Goal: Task Accomplishment & Management: Manage account settings

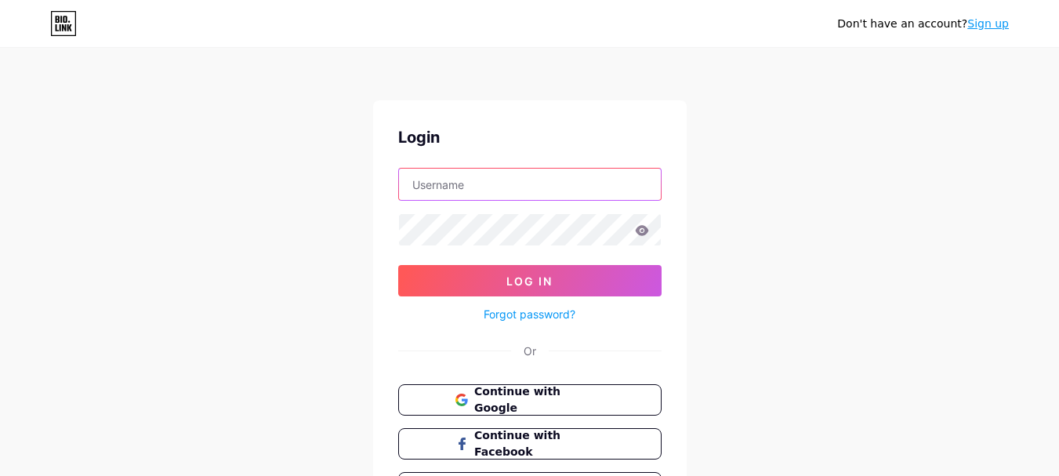
type input "whittensfinejewelry"
click at [472, 190] on input "whittensfinejewelry" at bounding box center [530, 183] width 262 height 31
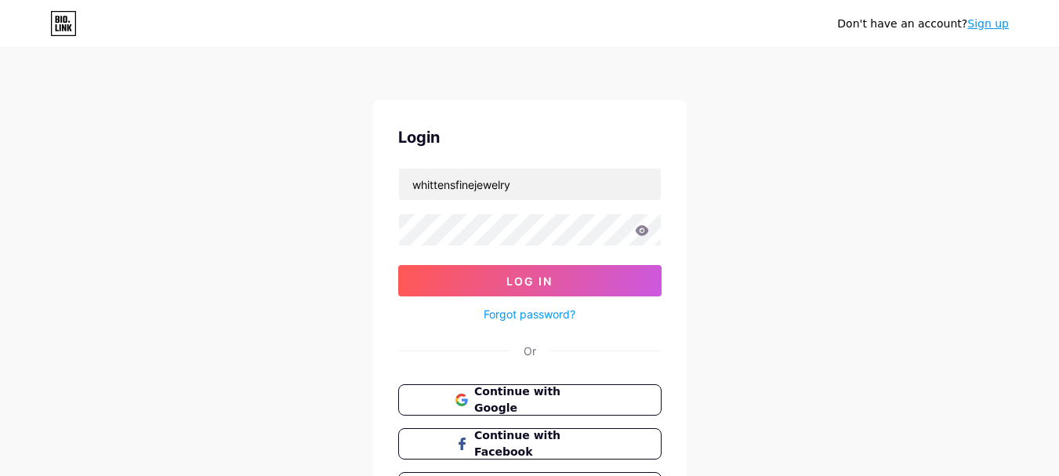
click at [337, 237] on div "Don't have an account? Sign up Login whittensfinejewelry Log In Forgot password…" at bounding box center [529, 289] width 1059 height 578
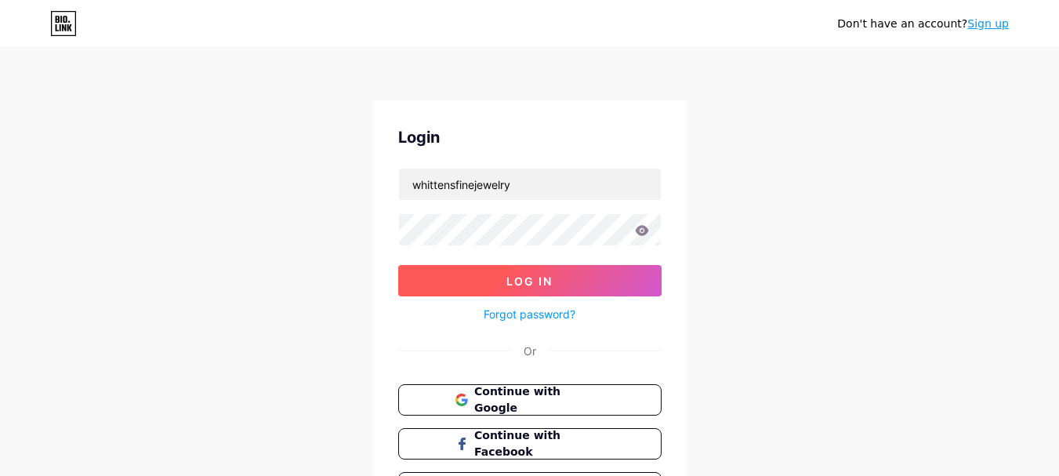
click at [516, 274] on span "Log In" at bounding box center [529, 280] width 46 height 13
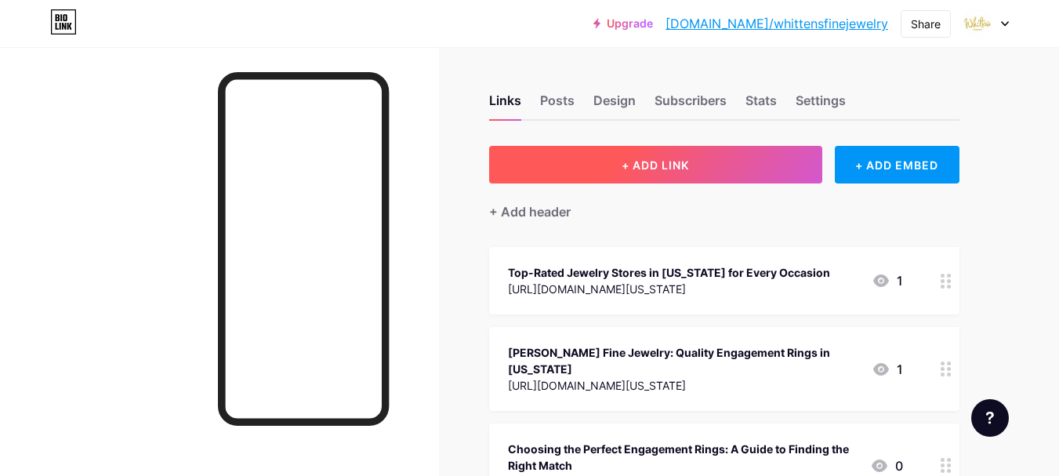
click at [666, 158] on span "+ ADD LINK" at bounding box center [654, 164] width 67 height 13
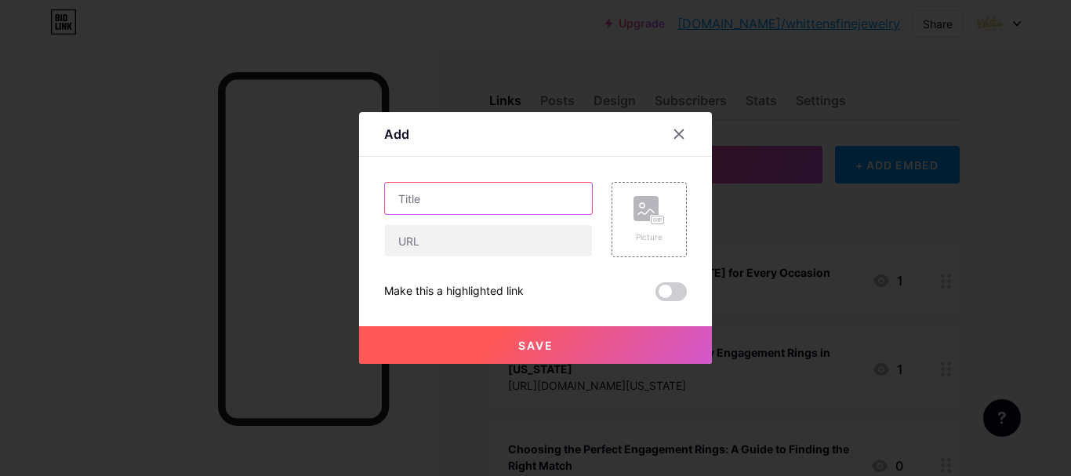
click at [495, 211] on input "text" at bounding box center [488, 198] width 207 height 31
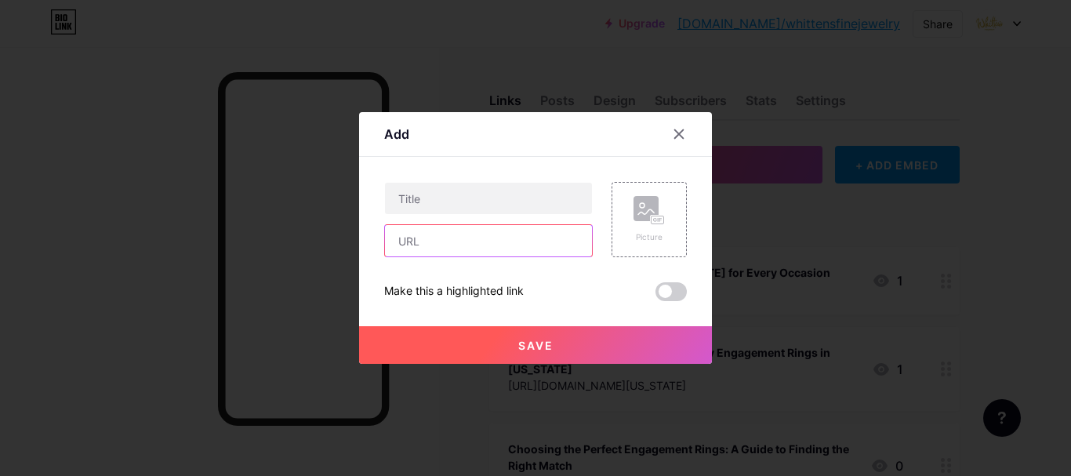
click at [461, 245] on input "text" at bounding box center [488, 240] width 207 height 31
paste input "[URL][DOMAIN_NAME][PERSON_NAME]"
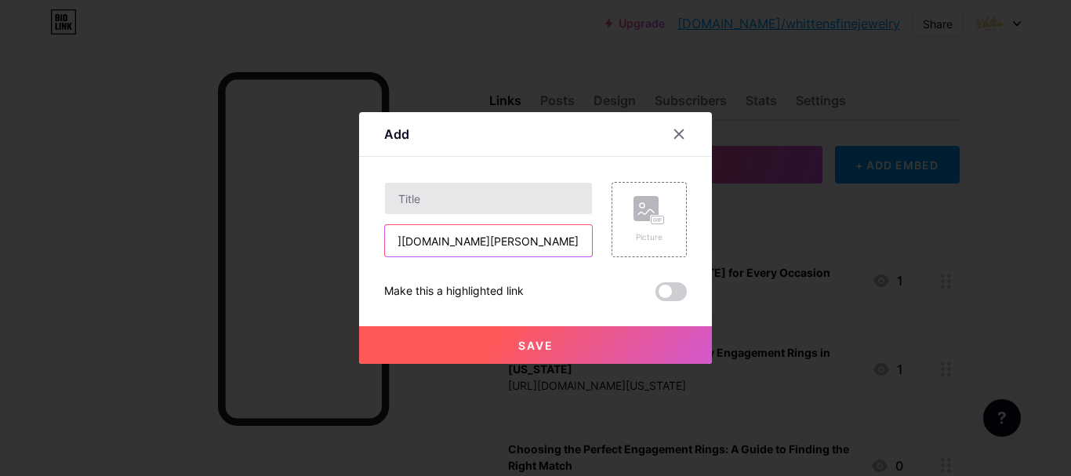
type input "[URL][DOMAIN_NAME][PERSON_NAME]"
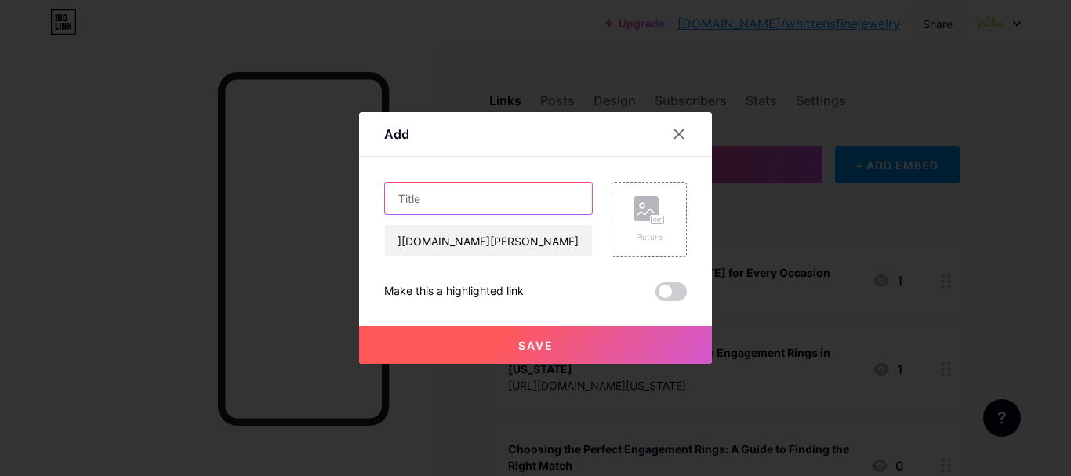
click at [462, 201] on input "text" at bounding box center [488, 198] width 207 height 31
click at [471, 188] on input "text" at bounding box center [488, 198] width 207 height 31
paste input "Buy Engagement Ring for Your Special Day at [PERSON_NAME] Fine Jewelry.pdf"
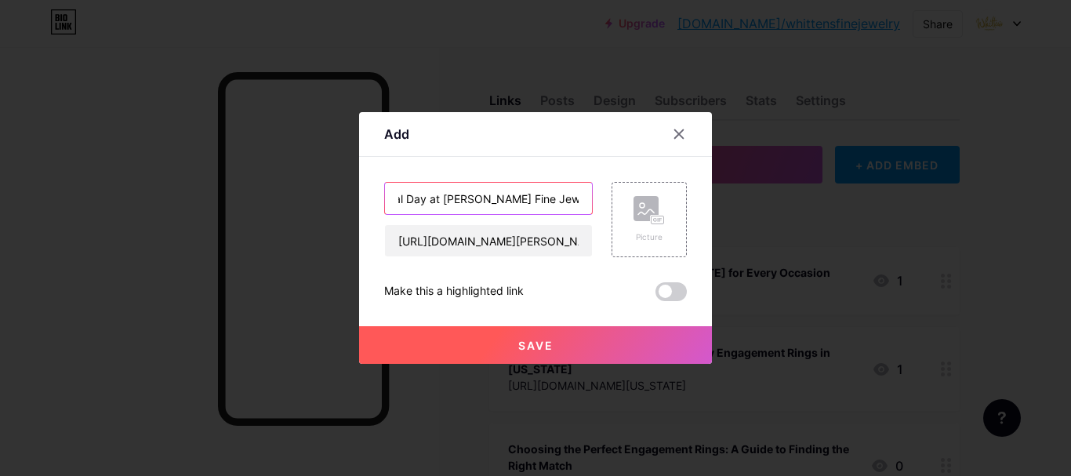
type input "Buy Engagement Ring for Your Special Day at [PERSON_NAME] Fine Jewelry.pdf"
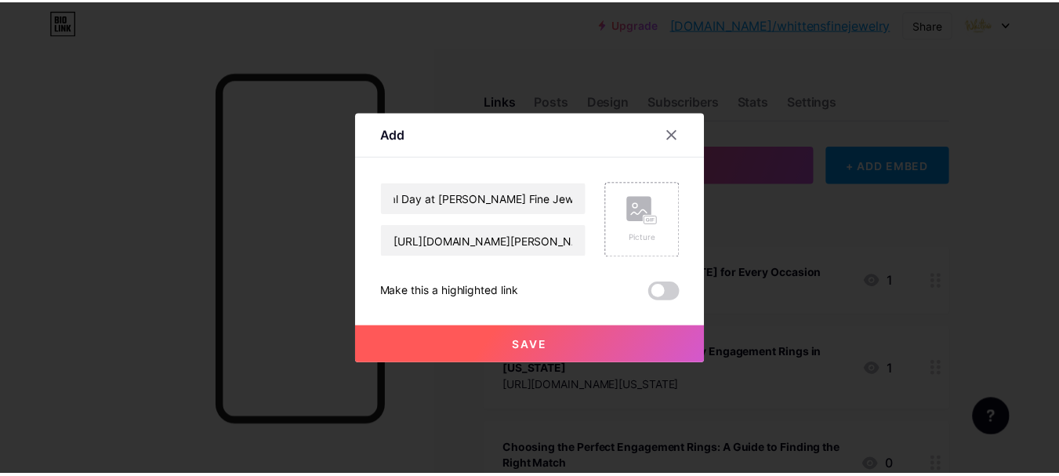
scroll to position [0, 0]
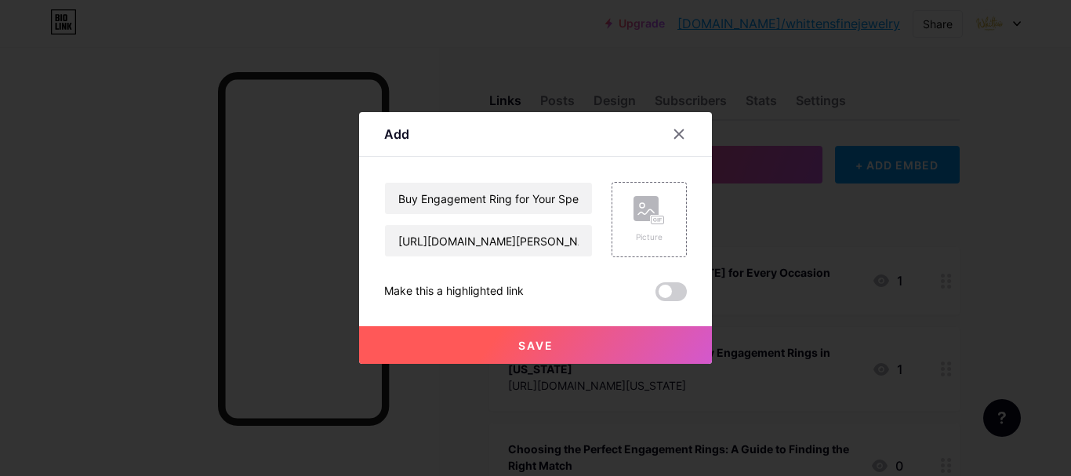
click at [679, 285] on span at bounding box center [670, 291] width 31 height 19
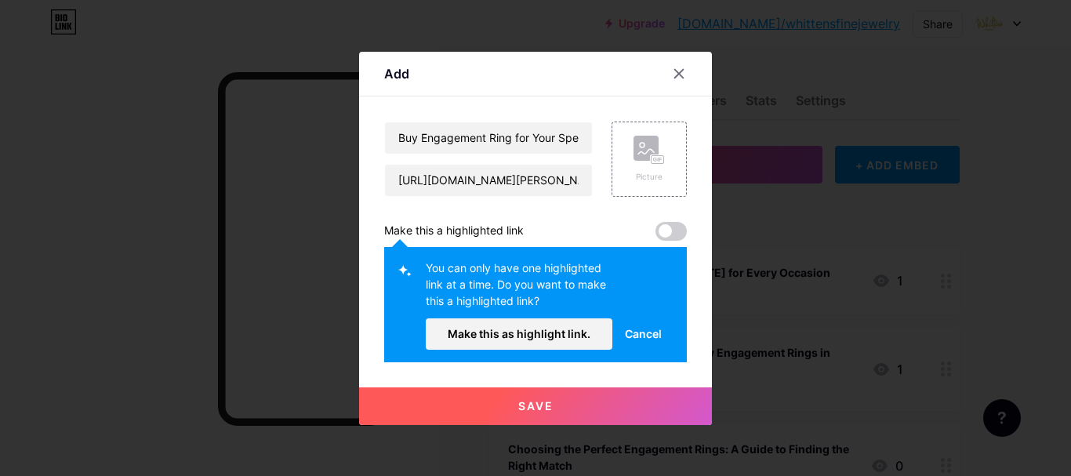
click at [683, 228] on span at bounding box center [670, 231] width 31 height 19
click at [645, 338] on span "Cancel" at bounding box center [643, 333] width 37 height 16
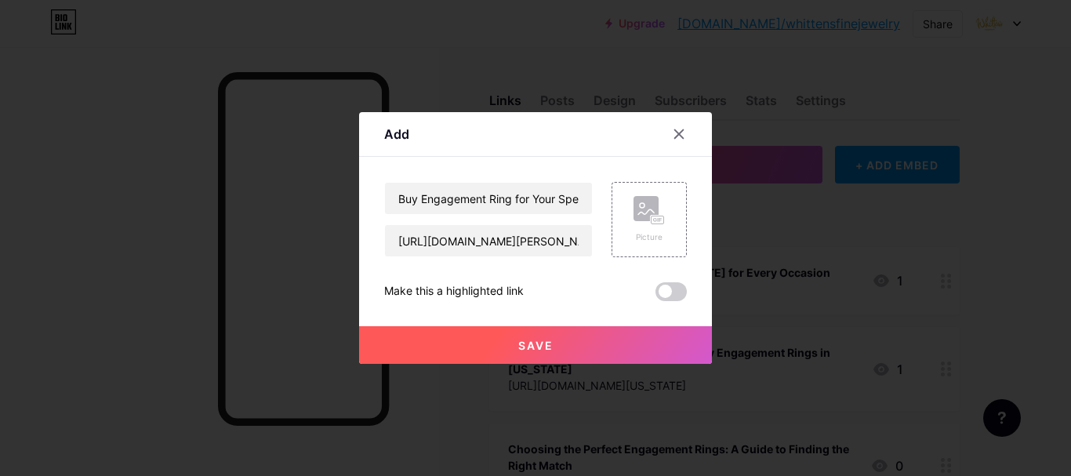
click at [576, 350] on button "Save" at bounding box center [535, 345] width 353 height 38
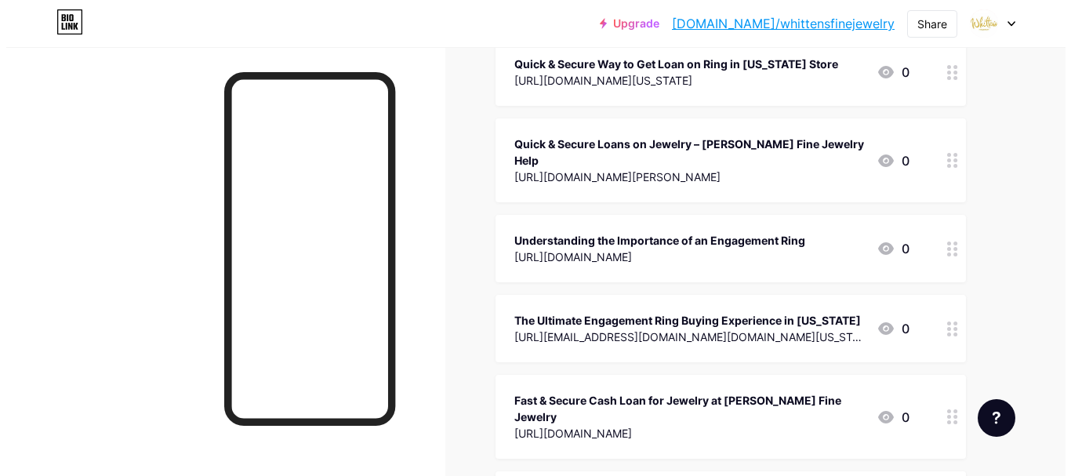
scroll to position [5840, 0]
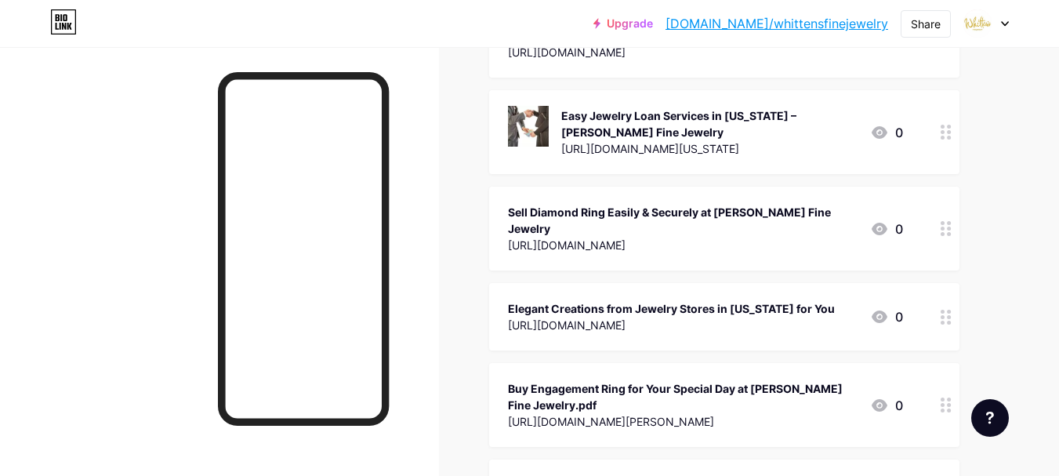
click at [701, 413] on div "[URL][DOMAIN_NAME][PERSON_NAME]" at bounding box center [683, 421] width 350 height 16
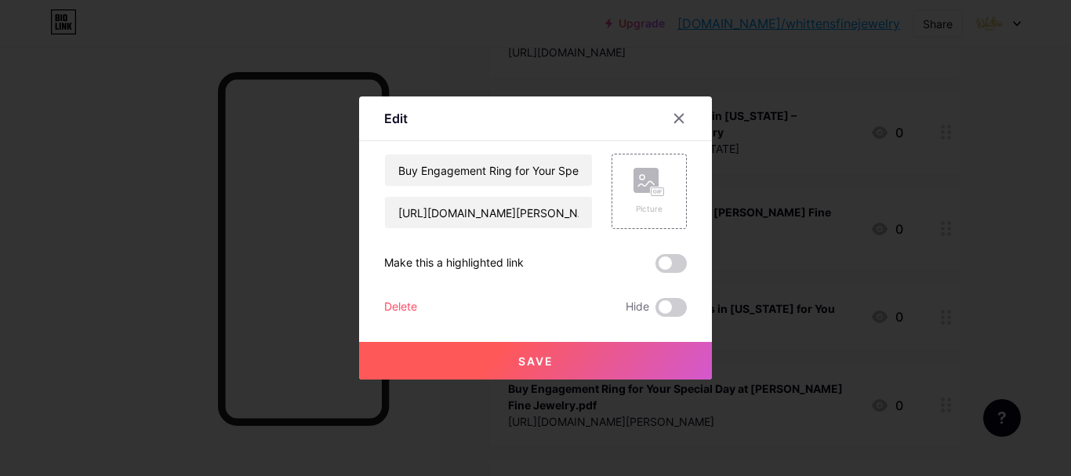
click at [518, 359] on span "Save" at bounding box center [535, 360] width 35 height 13
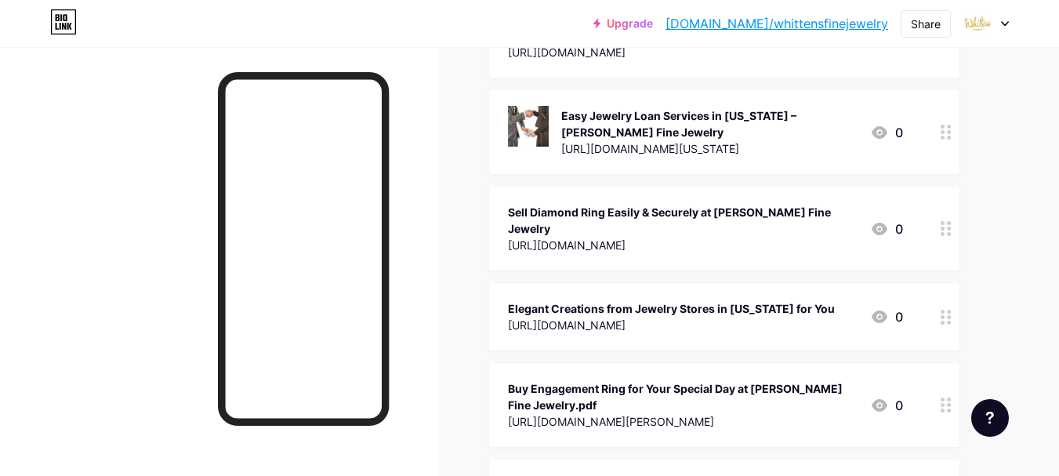
click at [676, 237] on div "[URL][DOMAIN_NAME]" at bounding box center [683, 245] width 350 height 16
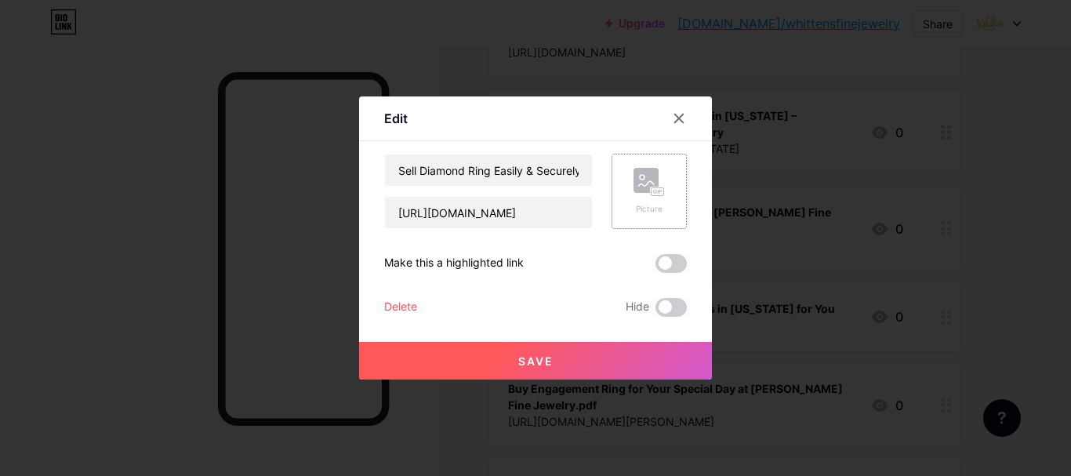
click at [656, 196] on rect at bounding box center [657, 192] width 13 height 8
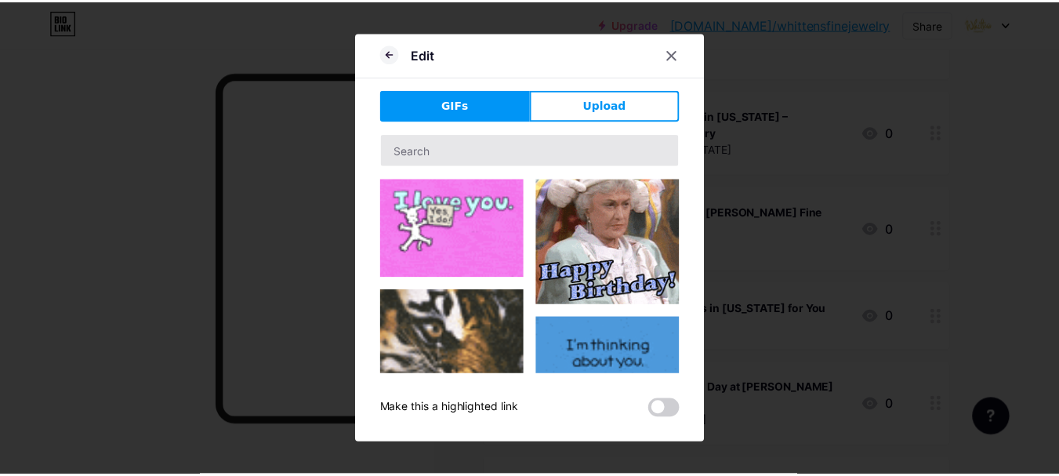
scroll to position [78, 0]
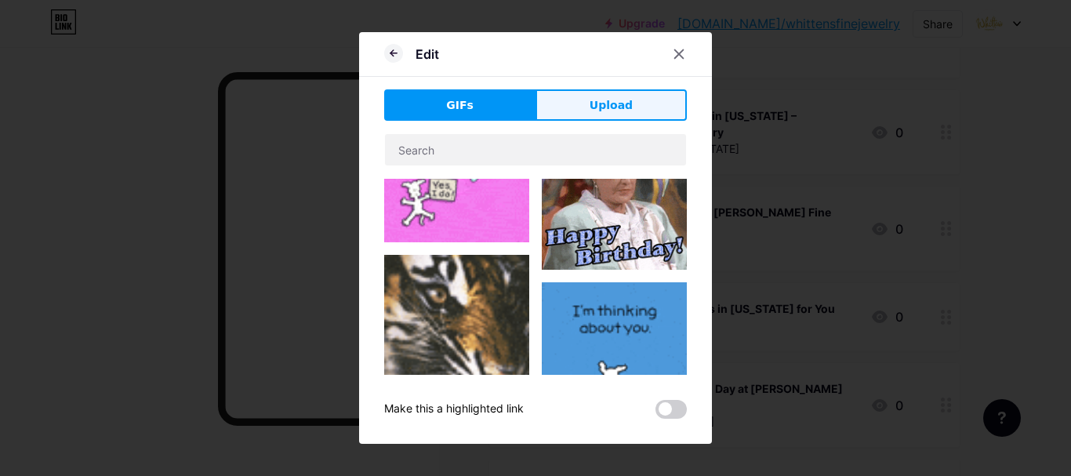
click at [612, 112] on span "Upload" at bounding box center [610, 105] width 43 height 16
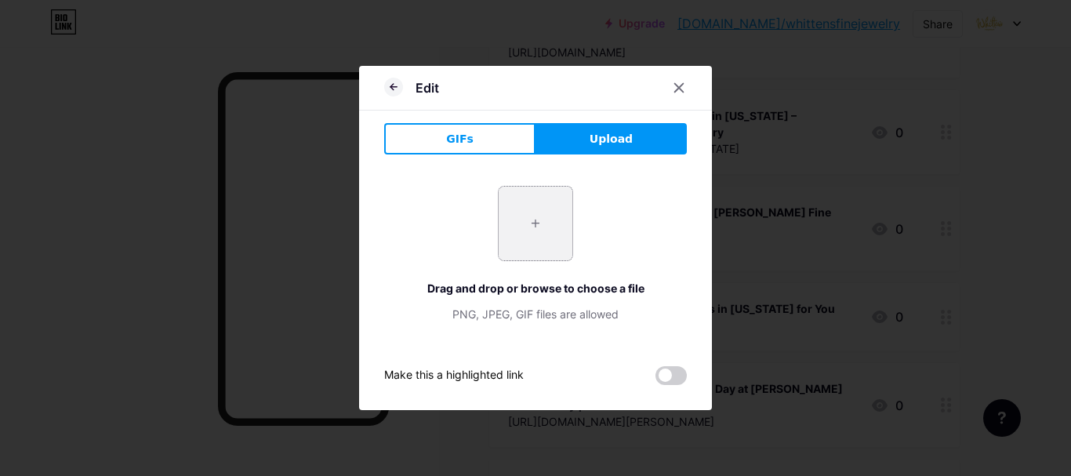
click at [531, 236] on input "file" at bounding box center [535, 224] width 74 height 74
click at [672, 85] on icon at bounding box center [678, 88] width 13 height 13
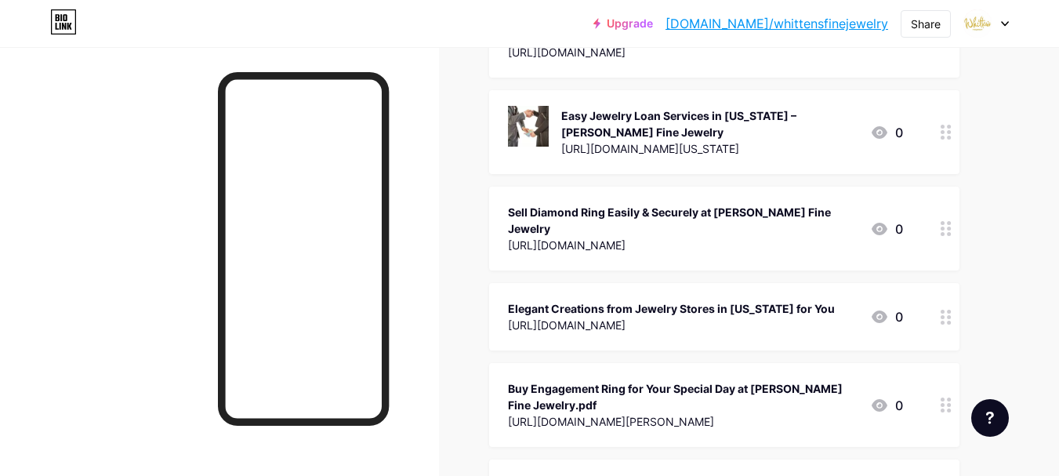
drag, startPoint x: 723, startPoint y: 18, endPoint x: 904, endPoint y: 40, distance: 181.6
click at [904, 40] on div "Upgrade [DOMAIN_NAME]/whitte... [DOMAIN_NAME]/whittensfinejewelry Share Switch …" at bounding box center [529, 23] width 1059 height 47
copy div "[DOMAIN_NAME]/whittensfinejewelry Share Switch accounts [PERSON_NAME] Fine Jewe…"
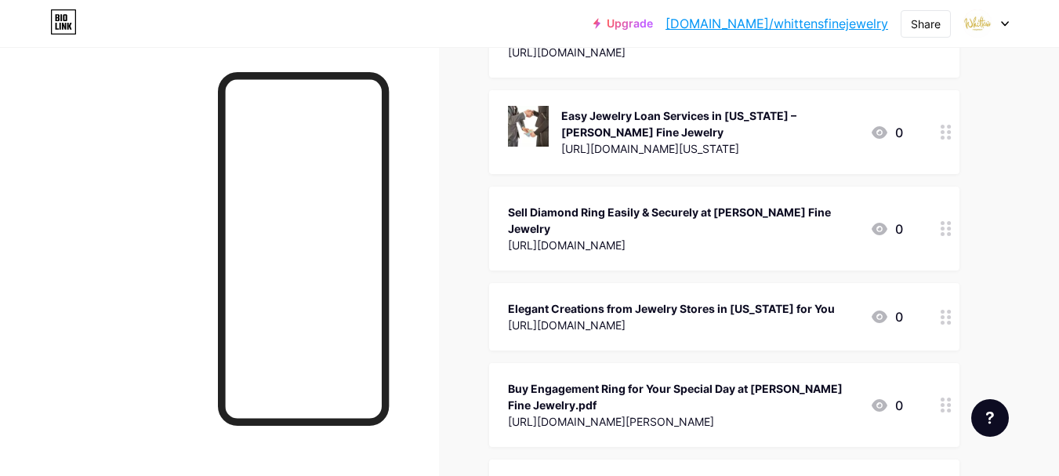
click at [432, 241] on div at bounding box center [219, 285] width 439 height 476
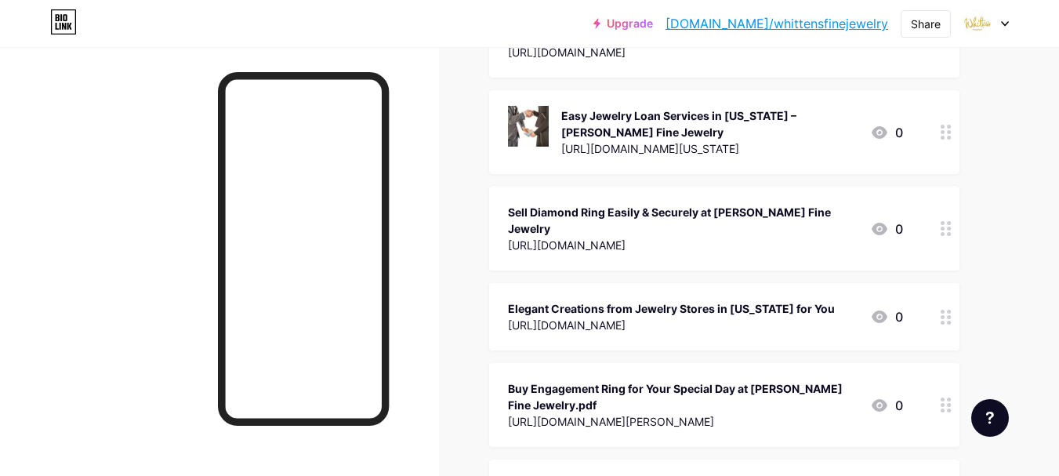
click at [878, 399] on icon at bounding box center [879, 405] width 16 height 13
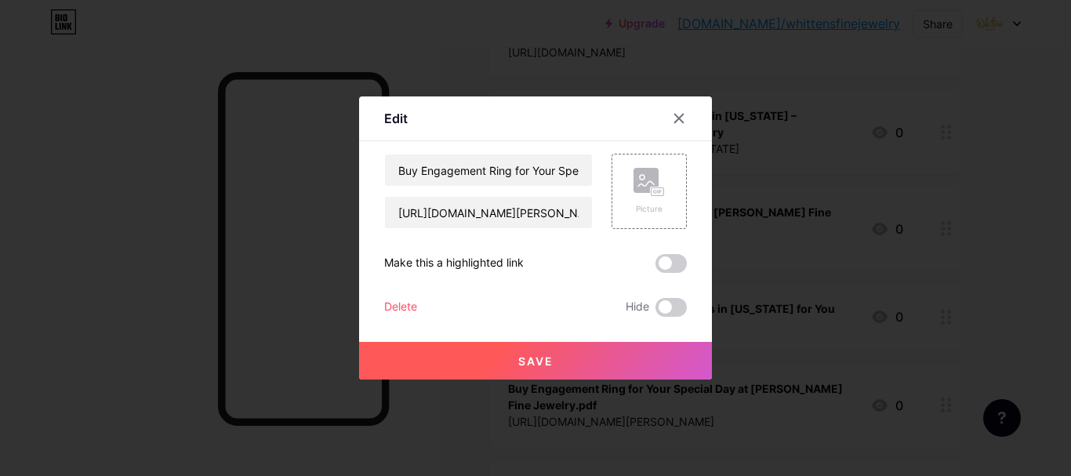
click at [672, 267] on span at bounding box center [670, 263] width 31 height 19
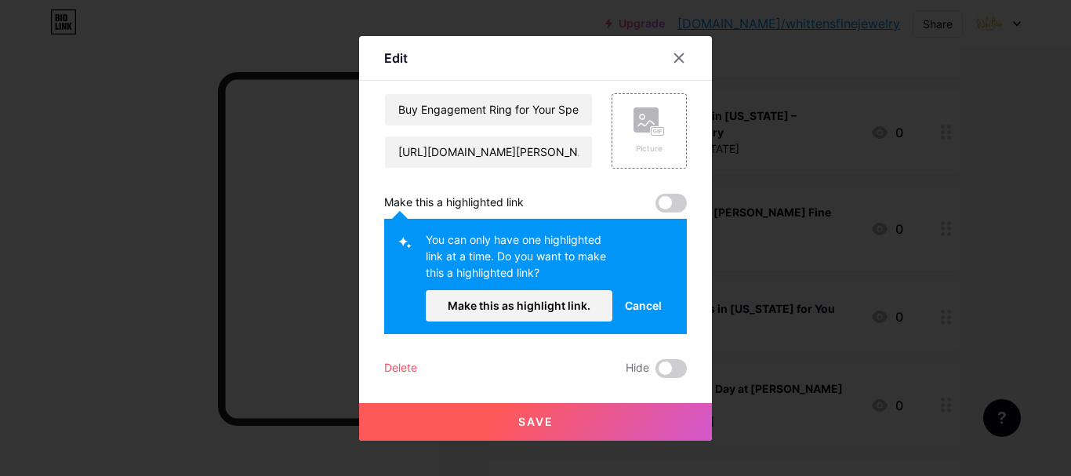
click at [669, 201] on span at bounding box center [670, 203] width 31 height 19
click at [586, 308] on span "Make this as highlight link." at bounding box center [519, 305] width 143 height 13
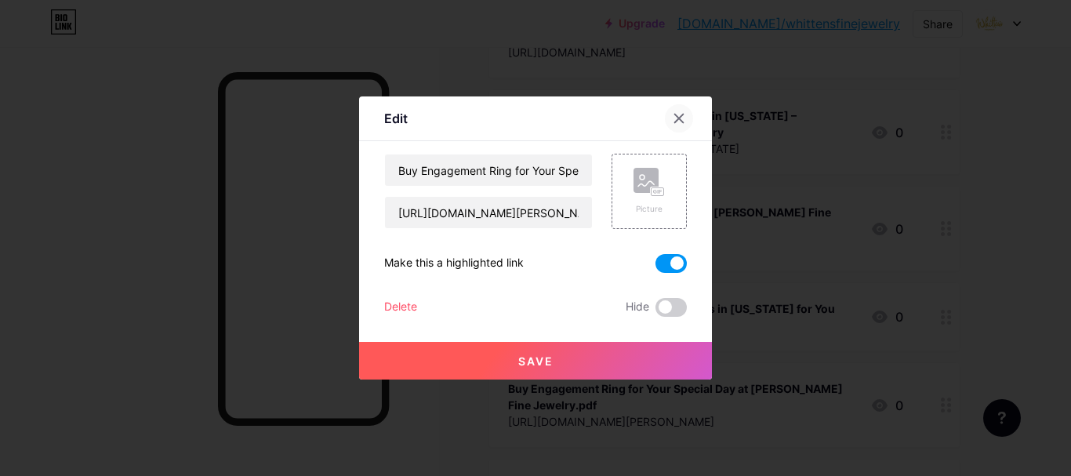
click at [676, 115] on icon at bounding box center [679, 118] width 9 height 9
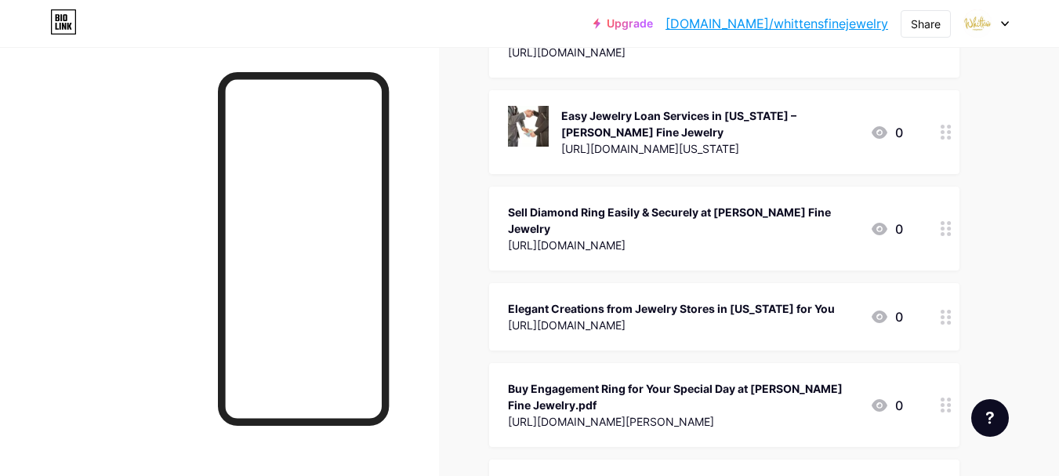
click at [949, 408] on circle at bounding box center [949, 410] width 4 height 4
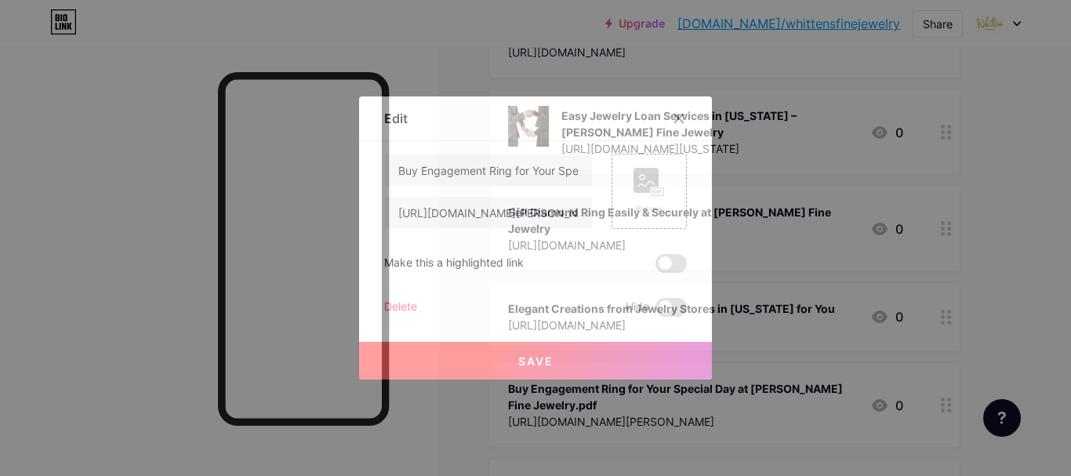
click at [948, 277] on div at bounding box center [535, 238] width 1071 height 476
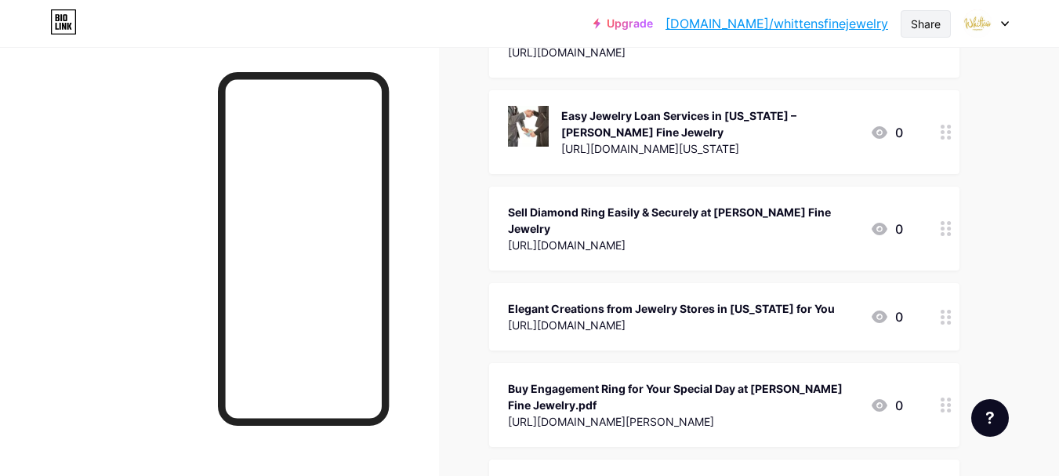
click at [923, 24] on div "Share" at bounding box center [926, 24] width 30 height 16
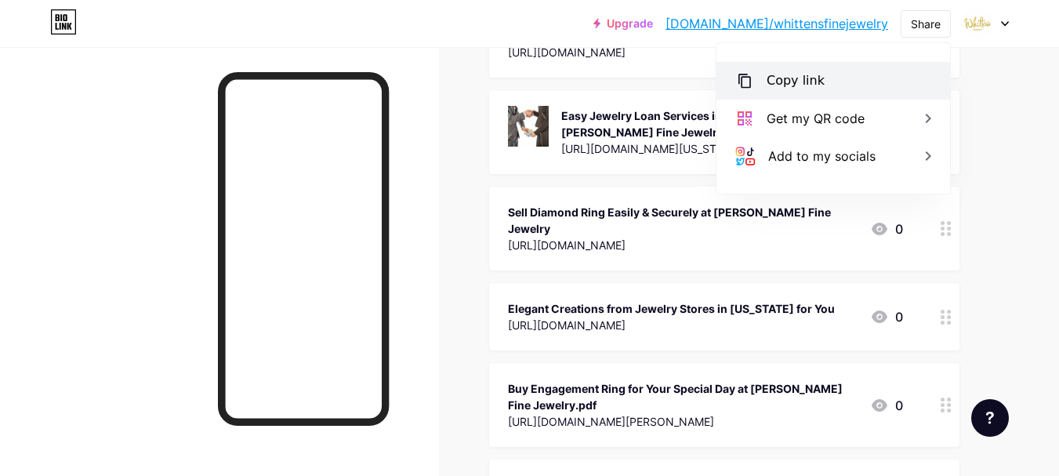
click at [817, 85] on div "Copy link" at bounding box center [795, 80] width 58 height 19
